Goal: Information Seeking & Learning: Learn about a topic

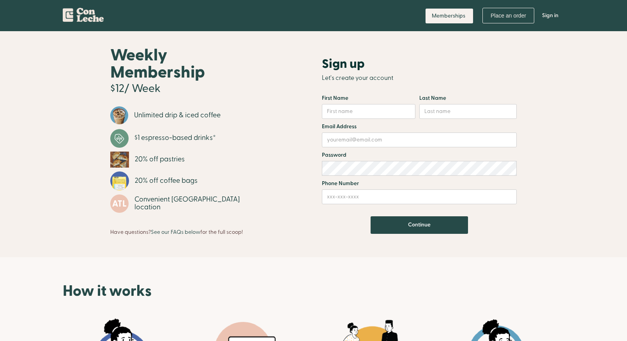
click at [80, 15] on img "home" at bounding box center [83, 13] width 41 height 17
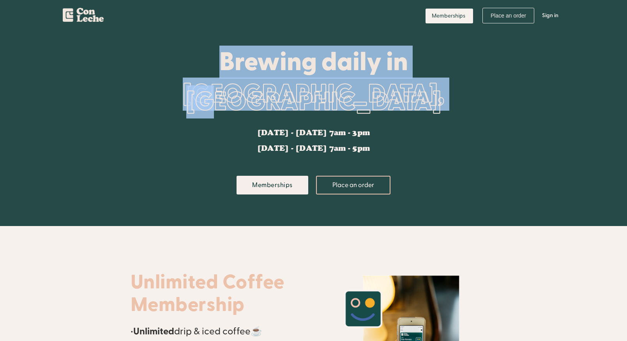
drag, startPoint x: 219, startPoint y: 66, endPoint x: 417, endPoint y: 151, distance: 215.8
click at [417, 151] on div "Brewing daily in [GEOGRAPHIC_DATA], [GEOGRAPHIC_DATA] [DATE] - [DATE] 7am - 3pm…" at bounding box center [314, 128] width 366 height 195
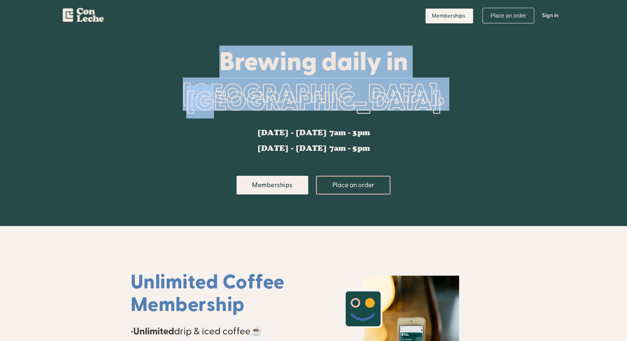
click at [457, 155] on div "Brewing daily in [GEOGRAPHIC_DATA], [GEOGRAPHIC_DATA] [DATE] - [DATE] 7am - 3pm…" at bounding box center [314, 128] width 366 height 195
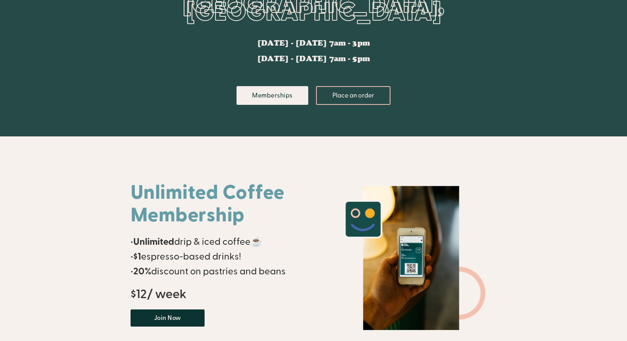
scroll to position [77, 0]
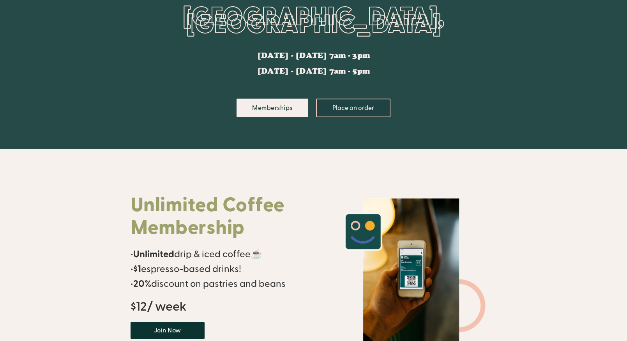
click at [341, 111] on link "Place an order" at bounding box center [353, 108] width 74 height 19
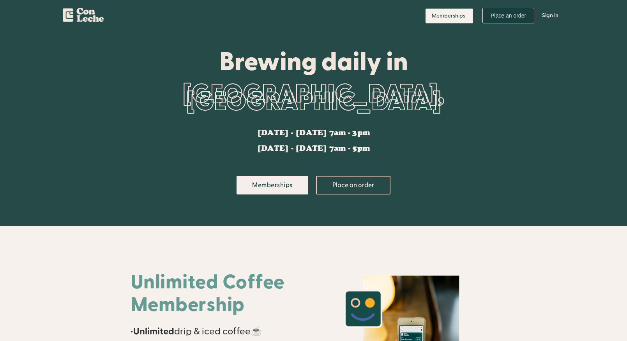
scroll to position [0, 0]
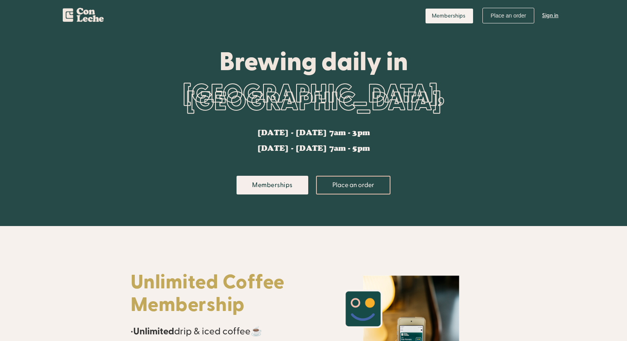
click at [549, 14] on link "Sign in" at bounding box center [550, 15] width 28 height 23
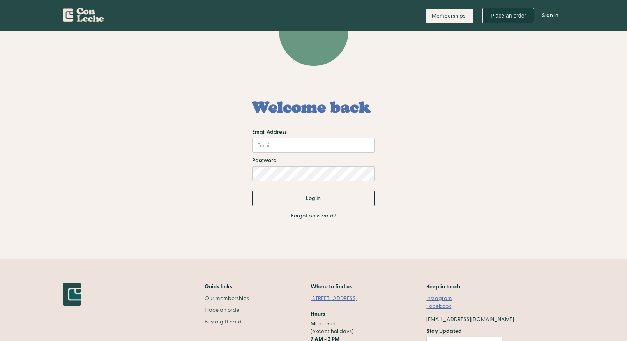
click at [501, 14] on link "Place an order" at bounding box center [509, 16] width 52 height 16
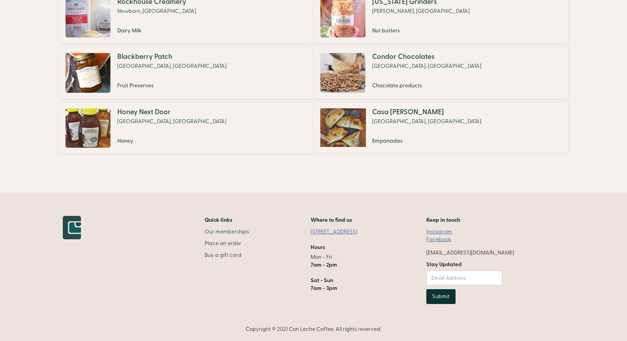
scroll to position [597, 0]
click at [226, 231] on link "Our memberships" at bounding box center [227, 232] width 44 height 8
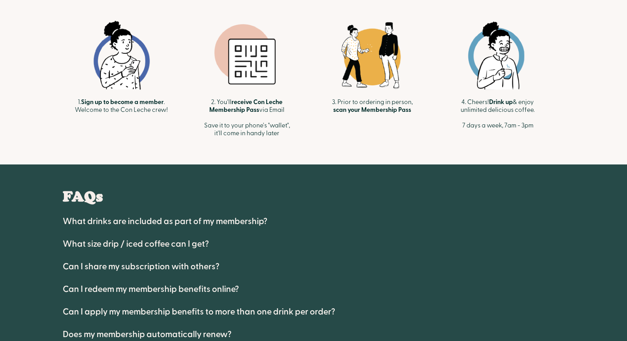
scroll to position [297, 0]
click at [146, 271] on h4 "Can I share my subscription with others?" at bounding box center [141, 266] width 157 height 9
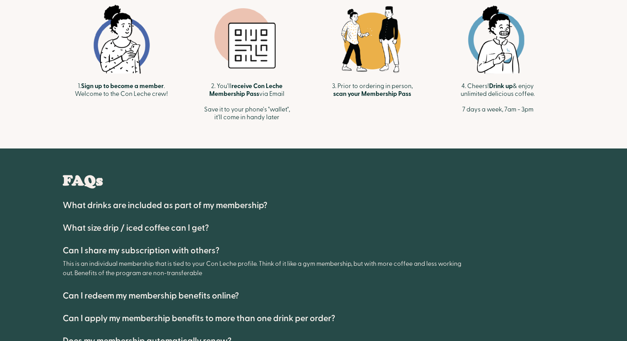
scroll to position [366, 0]
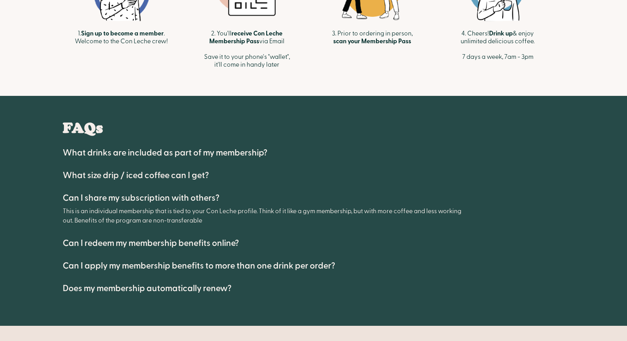
click at [134, 246] on h4 "Can I redeem my membership benefits online?" at bounding box center [151, 243] width 176 height 9
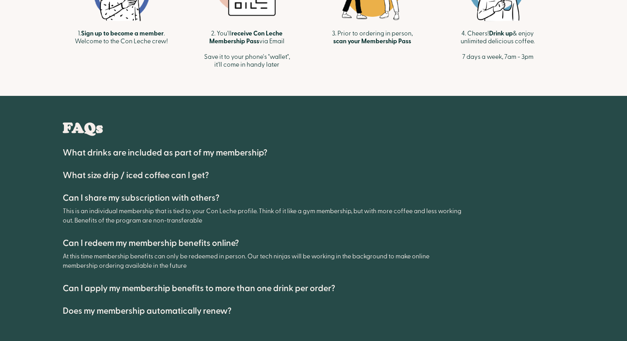
click at [143, 287] on h4 "Can I apply my membership benefits to more than one drink per order?" at bounding box center [199, 288] width 272 height 9
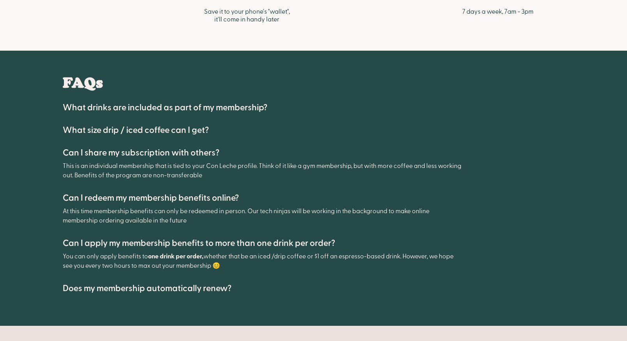
scroll to position [443, 0]
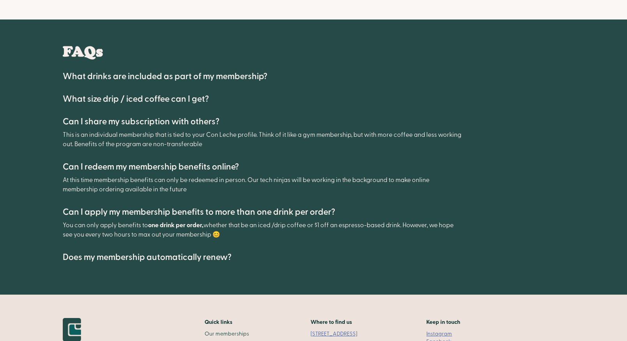
click at [159, 257] on h4 "Does my membership automatically renew?" at bounding box center [147, 257] width 169 height 9
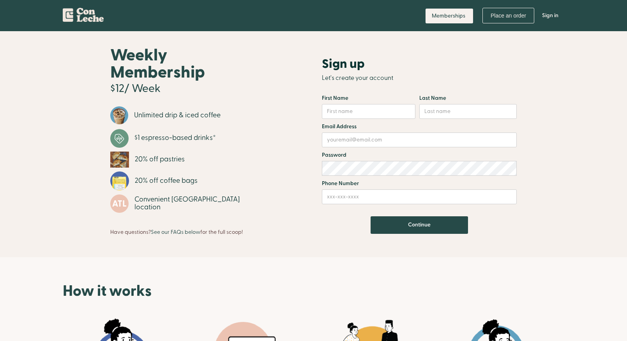
scroll to position [0, 0]
click at [216, 135] on div "$1 espresso-based drinks*" at bounding box center [174, 138] width 81 height 8
click at [449, 12] on link "Memberships" at bounding box center [450, 16] width 48 height 15
click at [175, 233] on link "See our FAQs below" at bounding box center [175, 231] width 49 height 7
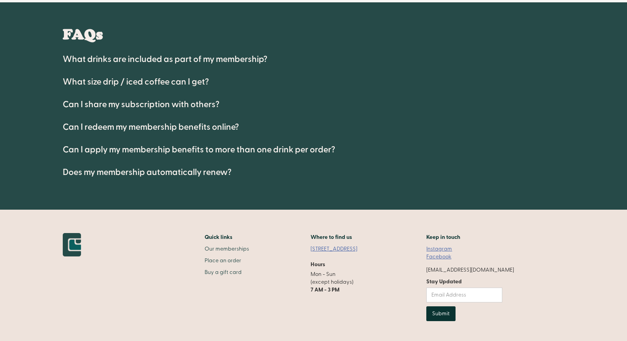
scroll to position [462, 0]
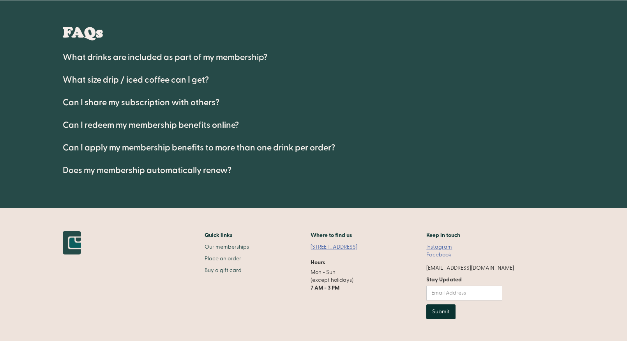
click at [178, 58] on h4 "What drinks are included as part of my membership?" at bounding box center [165, 57] width 205 height 9
